Goal: Task Accomplishment & Management: Use online tool/utility

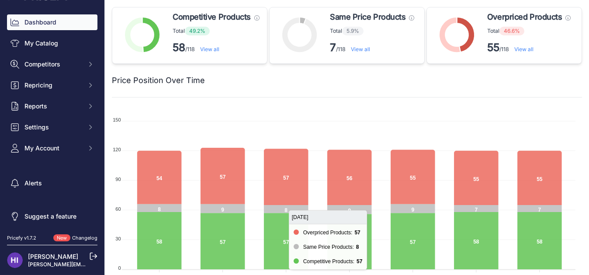
scroll to position [44, 0]
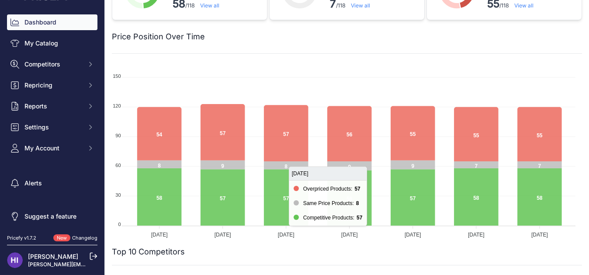
click at [284, 155] on icon at bounding box center [286, 133] width 45 height 56
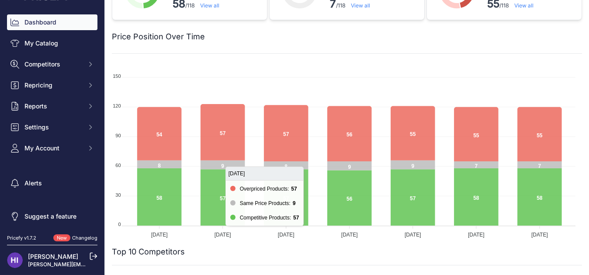
click at [151, 129] on icon at bounding box center [159, 133] width 45 height 53
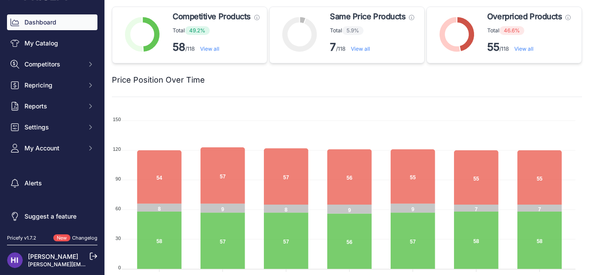
scroll to position [0, 0]
drag, startPoint x: 465, startPoint y: 38, endPoint x: 472, endPoint y: 42, distance: 8.8
click at [465, 37] on icon at bounding box center [466, 34] width 18 height 35
click at [518, 50] on link "View all" at bounding box center [523, 49] width 19 height 7
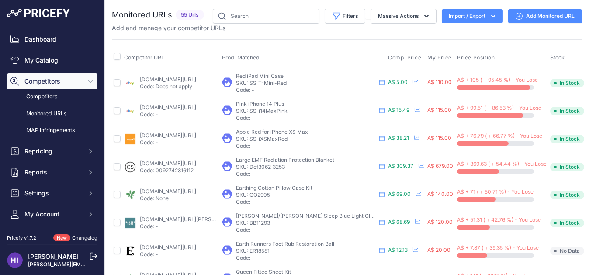
click at [459, 17] on button "Import / Export" at bounding box center [472, 16] width 61 height 14
click at [459, 32] on span "Import" at bounding box center [466, 34] width 16 height 7
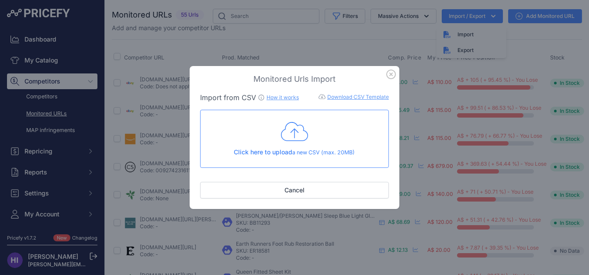
click at [360, 97] on link "Download CSV Template" at bounding box center [358, 97] width 62 height 7
click at [392, 72] on icon "button" at bounding box center [391, 74] width 10 height 10
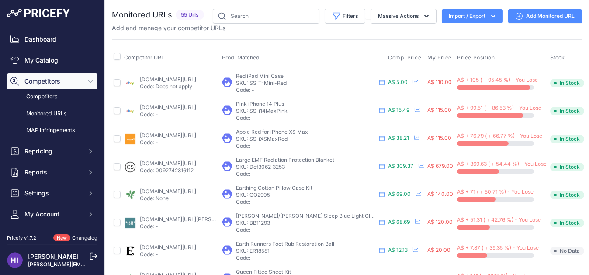
click at [49, 97] on link "Competitors" at bounding box center [52, 96] width 90 height 15
